Goal: Information Seeking & Learning: Learn about a topic

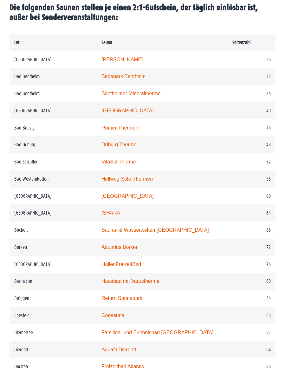
scroll to position [384, 0]
click at [234, 183] on td "56" at bounding box center [252, 179] width 48 height 17
click at [125, 182] on link "Hellweg-Sole-Thermen" at bounding box center [126, 178] width 51 height 5
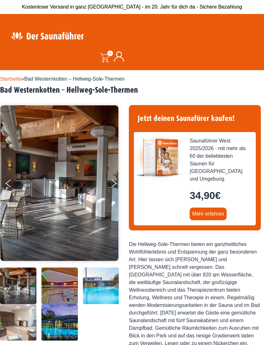
click at [114, 179] on button "Next" at bounding box center [118, 185] width 16 height 16
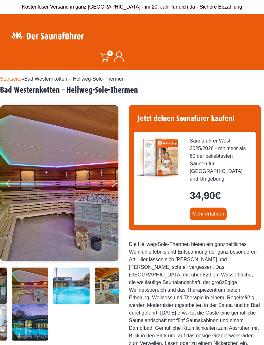
click at [112, 183] on button "Next" at bounding box center [118, 185] width 16 height 16
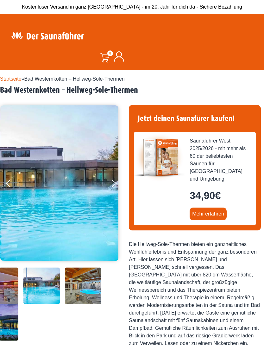
click at [114, 181] on button "Next" at bounding box center [118, 185] width 16 height 16
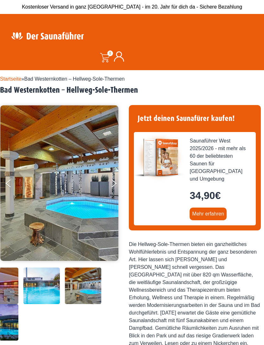
click at [116, 181] on button "Next" at bounding box center [118, 185] width 16 height 16
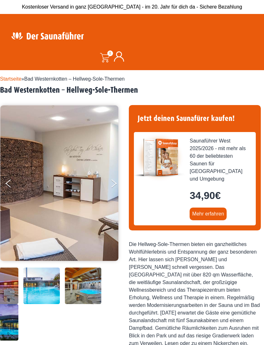
click at [115, 183] on button "Next" at bounding box center [118, 185] width 16 height 16
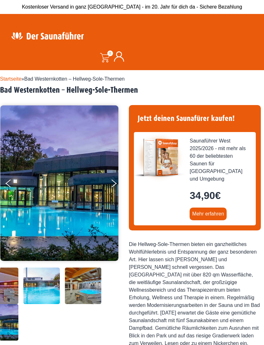
click at [113, 178] on button "Next" at bounding box center [118, 185] width 16 height 16
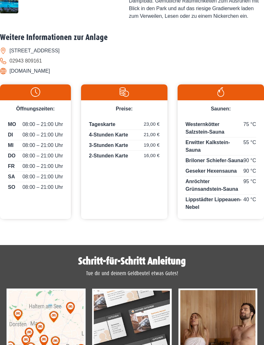
scroll to position [327, 0]
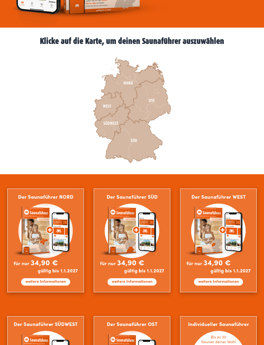
scroll to position [191, 0]
click at [227, 221] on img at bounding box center [218, 239] width 77 height 103
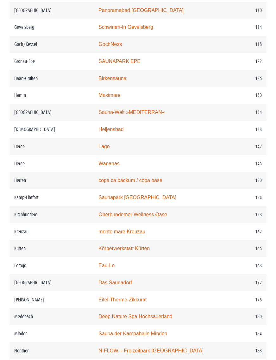
scroll to position [791, 0]
